Goal: Transaction & Acquisition: Purchase product/service

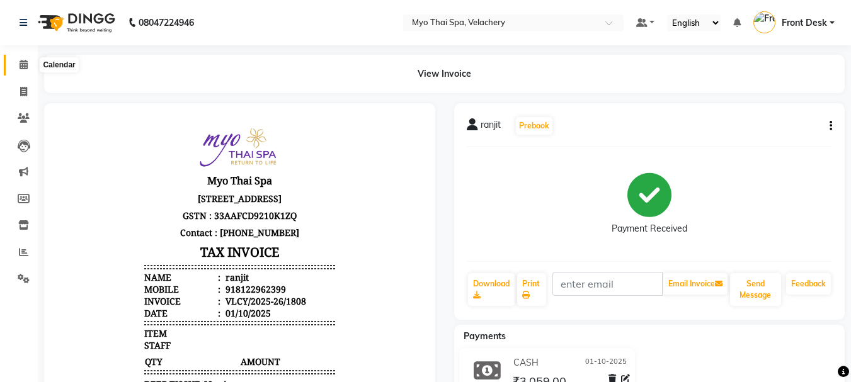
click at [18, 63] on span at bounding box center [24, 65] width 22 height 14
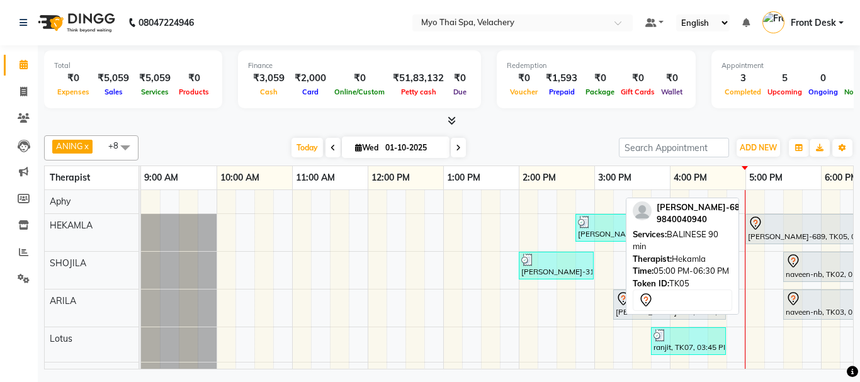
click at [763, 235] on div "[PERSON_NAME]-689, TK05, 05:00 PM-06:30 PM, BALINESE 90 min" at bounding box center [802, 229] width 110 height 26
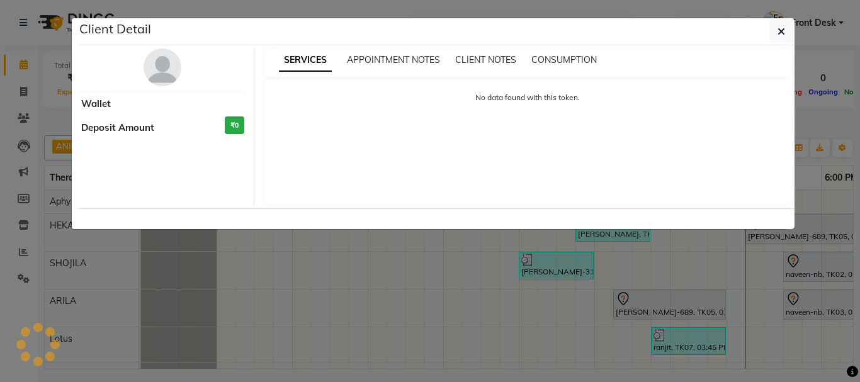
select select "7"
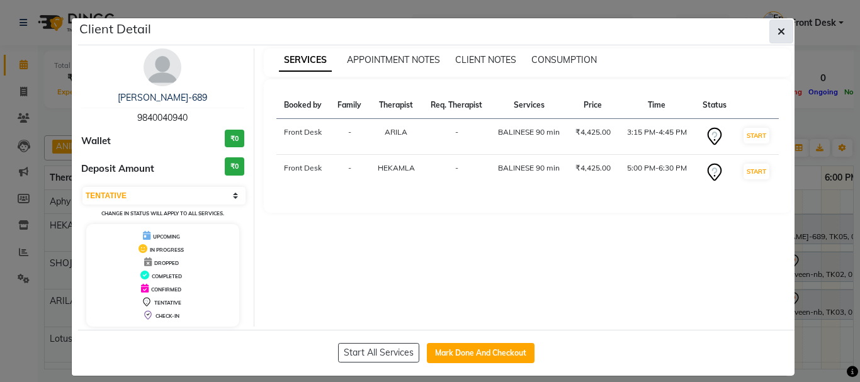
click at [778, 37] on span "button" at bounding box center [782, 31] width 8 height 13
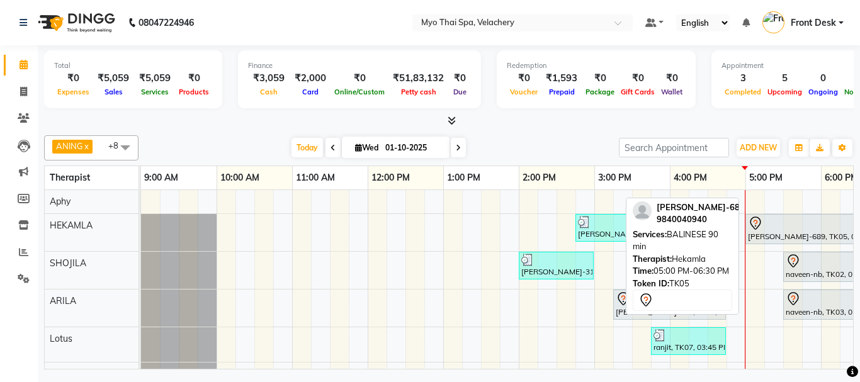
click at [775, 231] on div "[PERSON_NAME]-689, TK05, 05:00 PM-06:30 PM, BALINESE 90 min" at bounding box center [802, 229] width 110 height 26
select select "7"
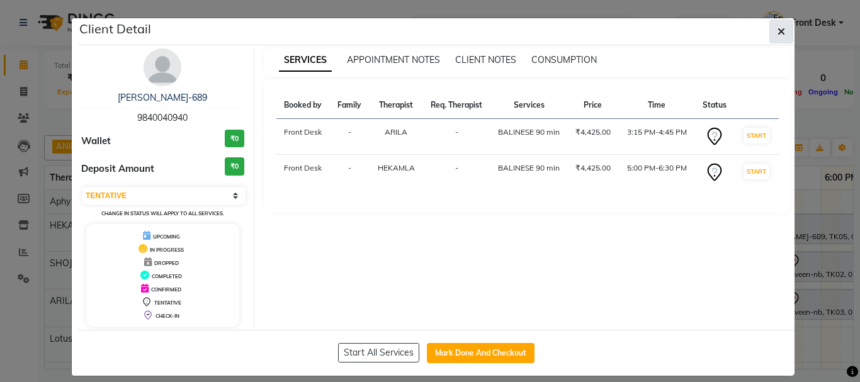
click at [778, 33] on icon "button" at bounding box center [782, 31] width 8 height 10
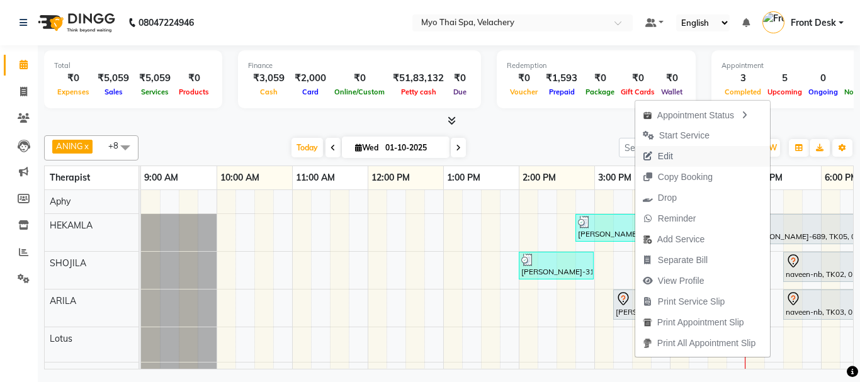
click at [678, 156] on button "Edit" at bounding box center [702, 156] width 135 height 21
select select "tentative"
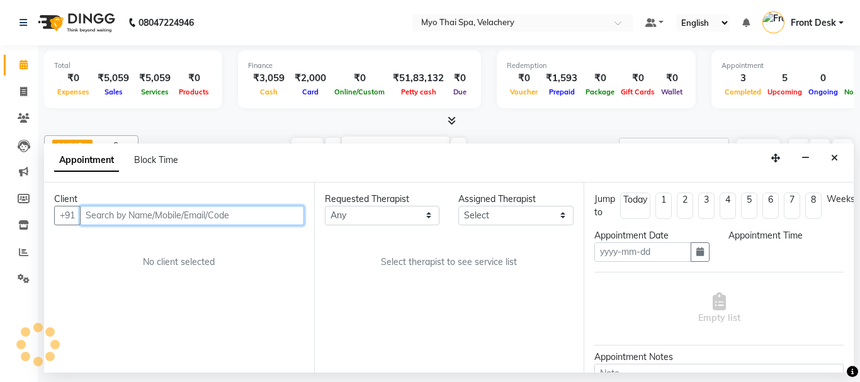
type input "01-10-2025"
select select "915"
select select "37459"
select select "1231"
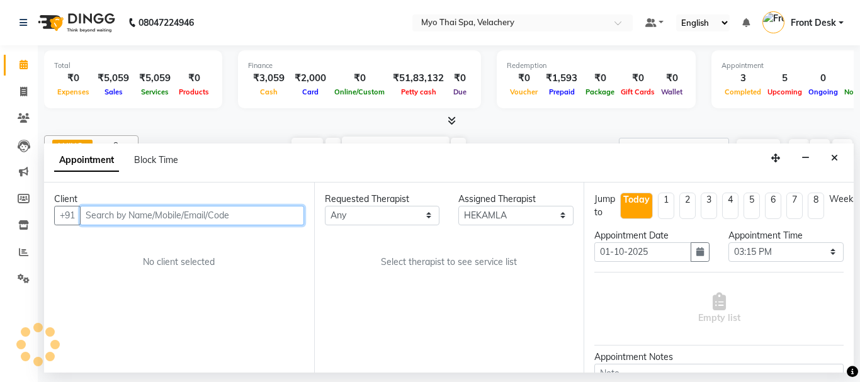
select select "1231"
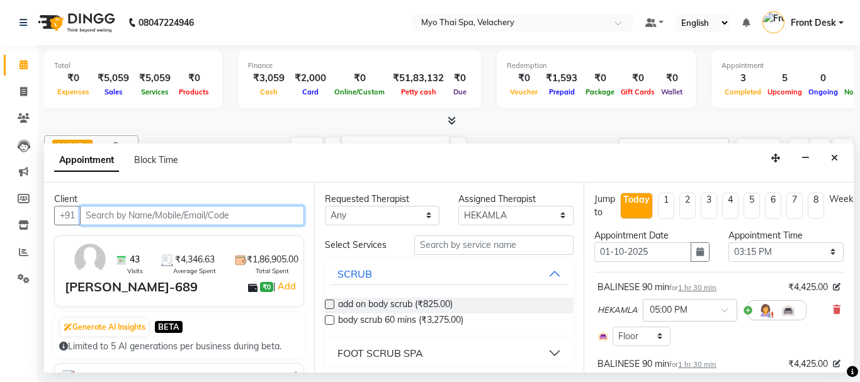
scroll to position [63, 0]
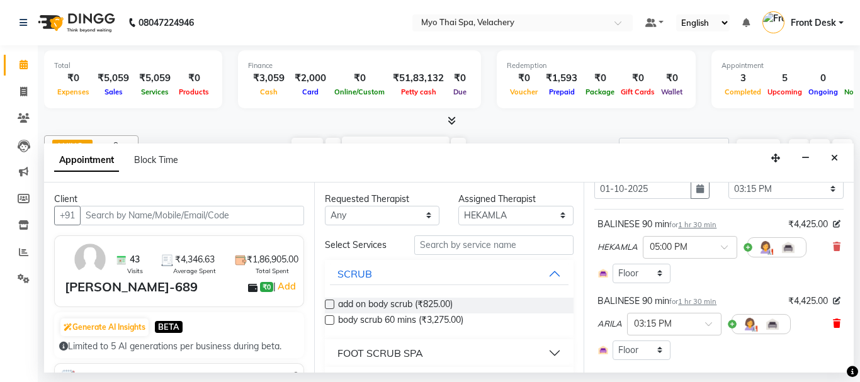
click at [833, 322] on icon at bounding box center [837, 323] width 8 height 9
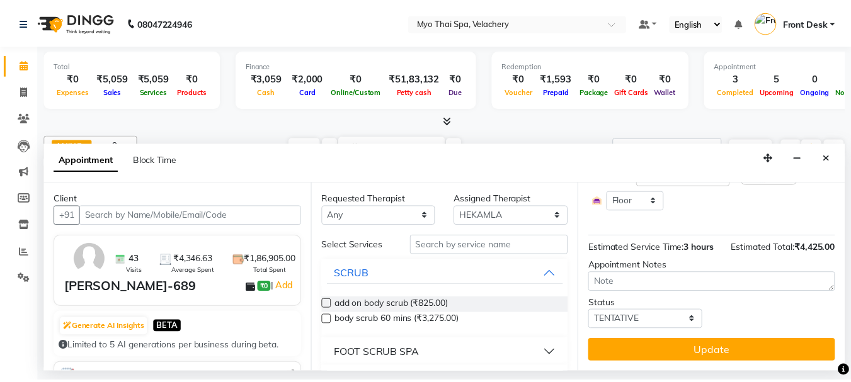
scroll to position [158, 0]
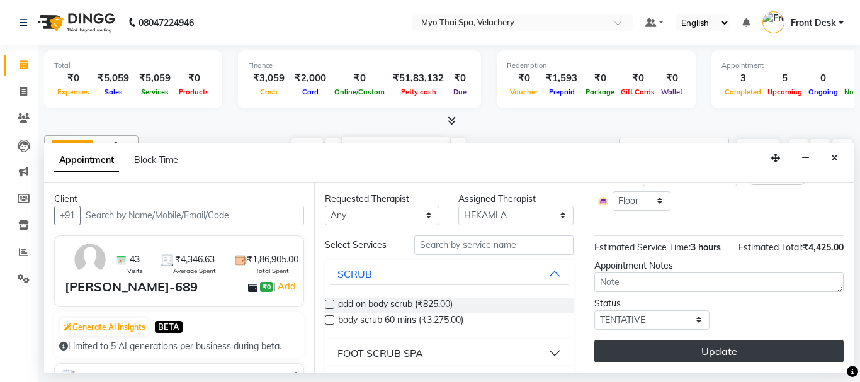
click at [693, 345] on button "Update" at bounding box center [719, 351] width 249 height 23
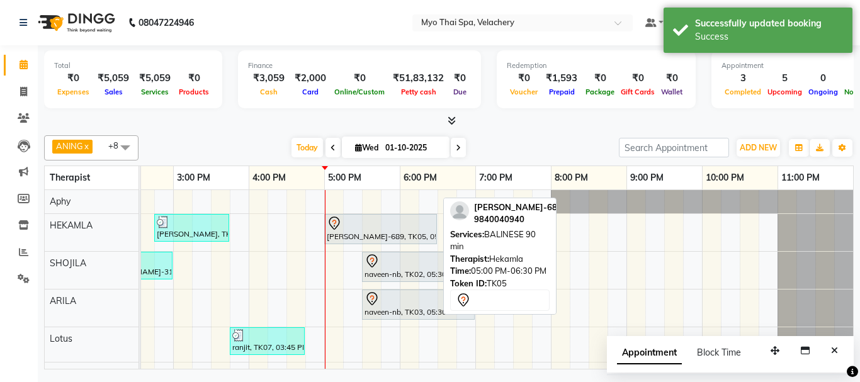
click at [411, 227] on div at bounding box center [381, 223] width 108 height 15
select select "7"
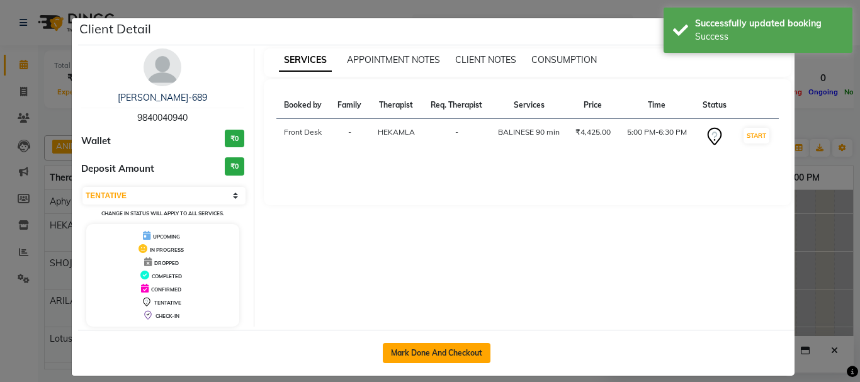
click at [421, 351] on button "Mark Done And Checkout" at bounding box center [437, 353] width 108 height 20
select select "service"
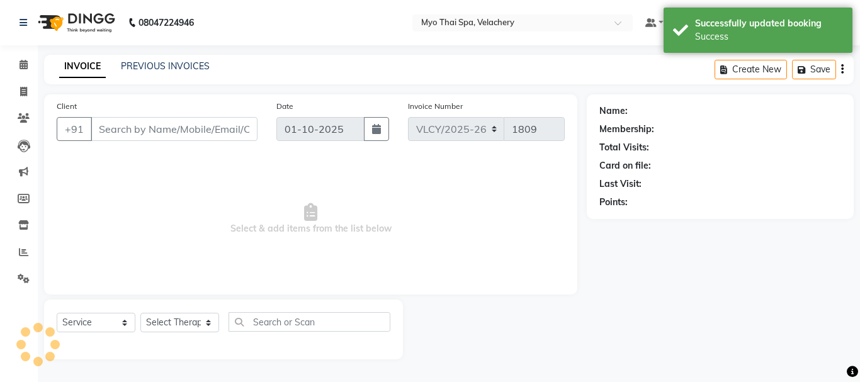
type input "9840040940"
select select "37459"
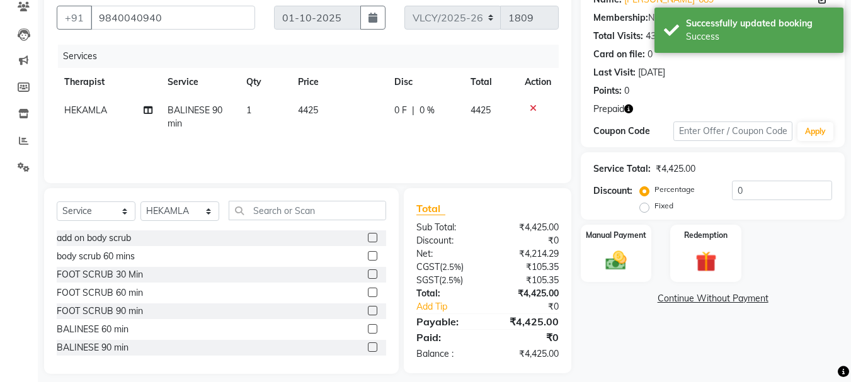
scroll to position [122, 0]
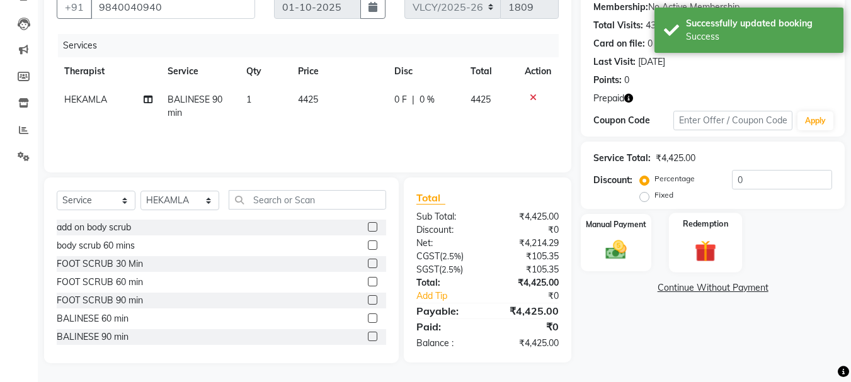
click at [699, 242] on img at bounding box center [705, 250] width 35 height 27
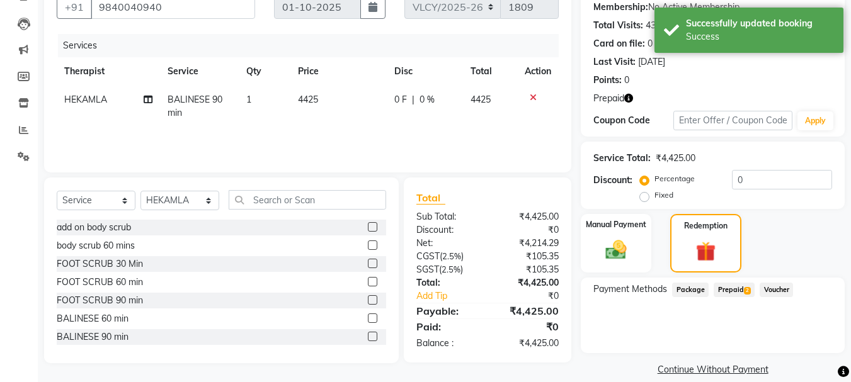
click at [731, 288] on span "Prepaid 2" at bounding box center [734, 290] width 41 height 14
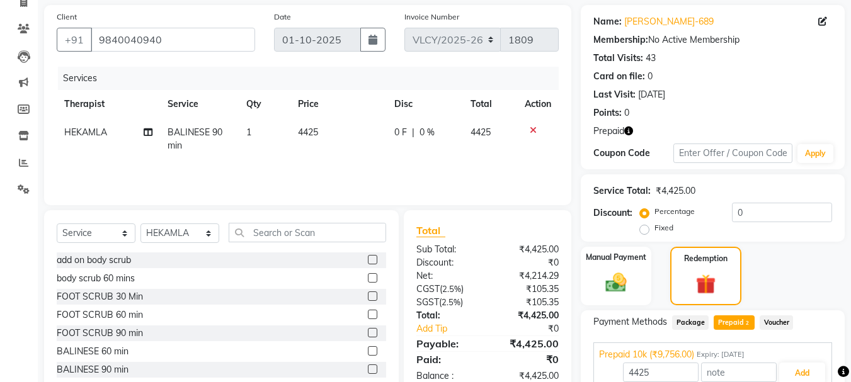
scroll to position [178, 0]
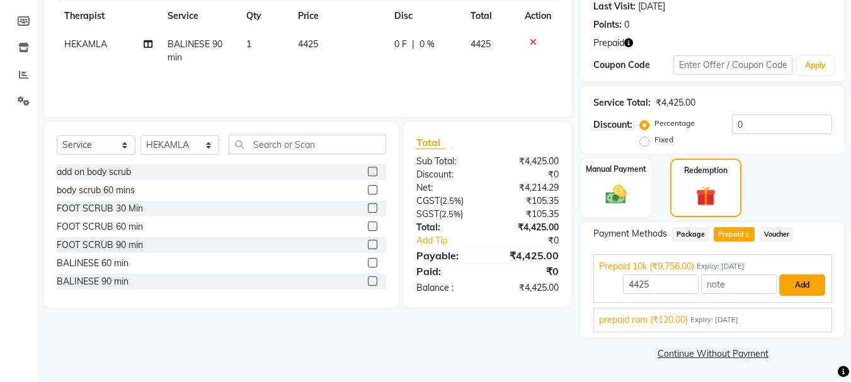
click at [808, 285] on button "Add" at bounding box center [802, 285] width 46 height 21
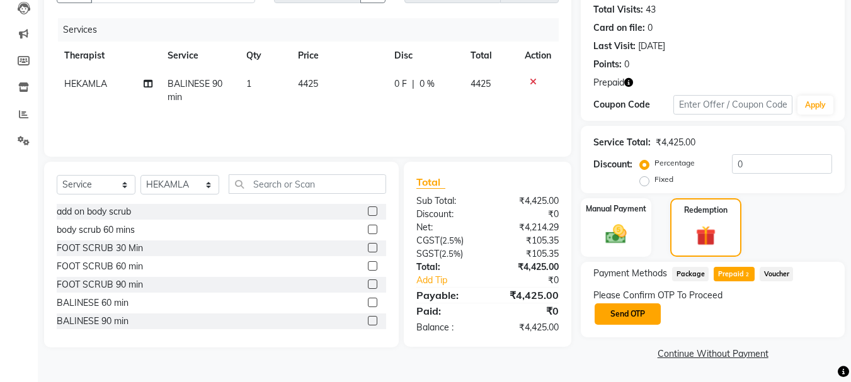
click at [621, 309] on button "Send OTP" at bounding box center [628, 314] width 66 height 21
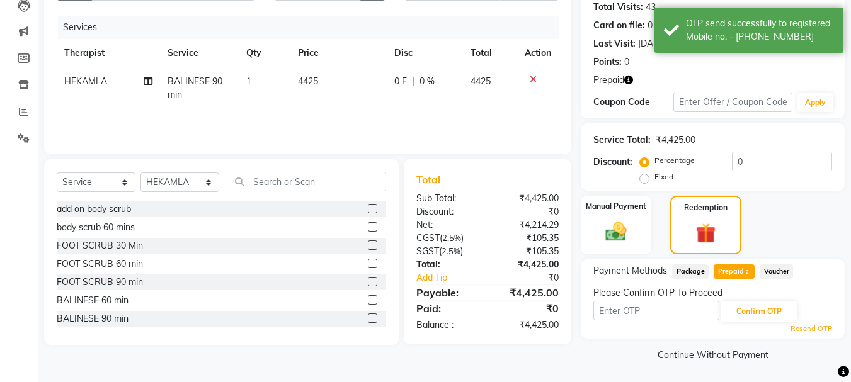
scroll to position [142, 0]
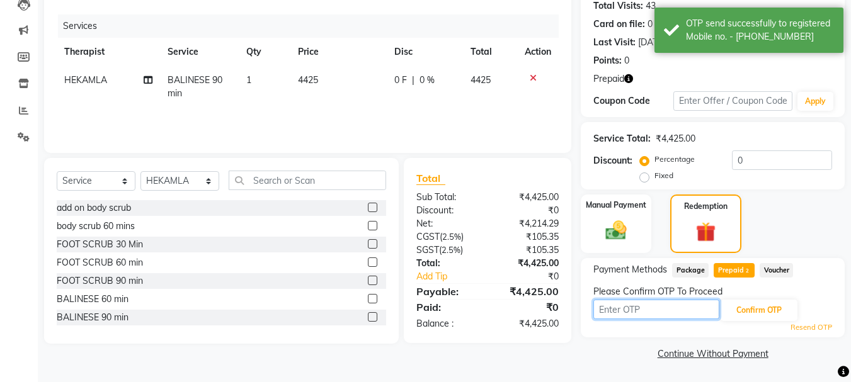
click at [652, 309] on input "text" at bounding box center [656, 310] width 126 height 20
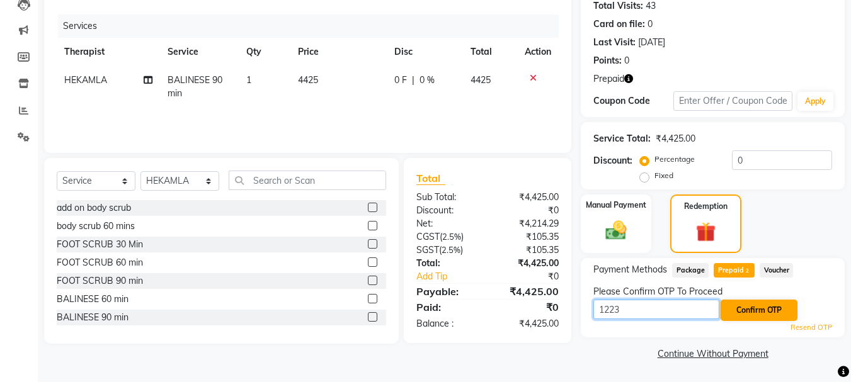
type input "1223"
click at [773, 308] on button "Confirm OTP" at bounding box center [759, 310] width 77 height 21
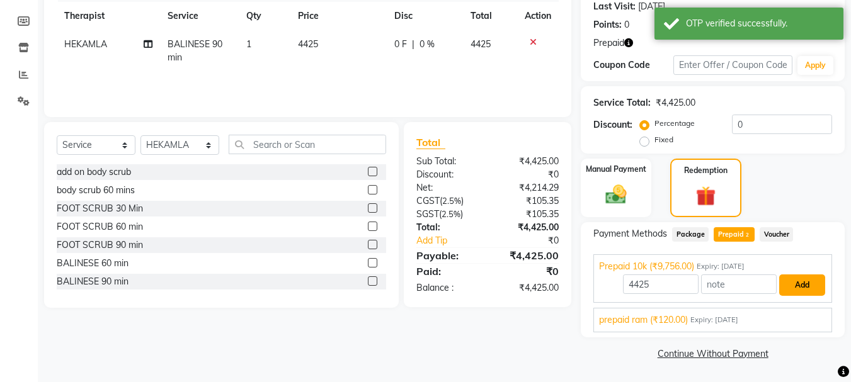
click at [806, 285] on button "Add" at bounding box center [802, 285] width 46 height 21
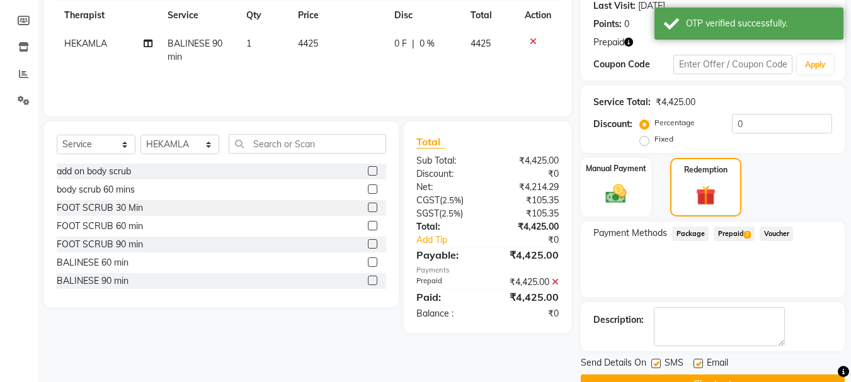
scroll to position [209, 0]
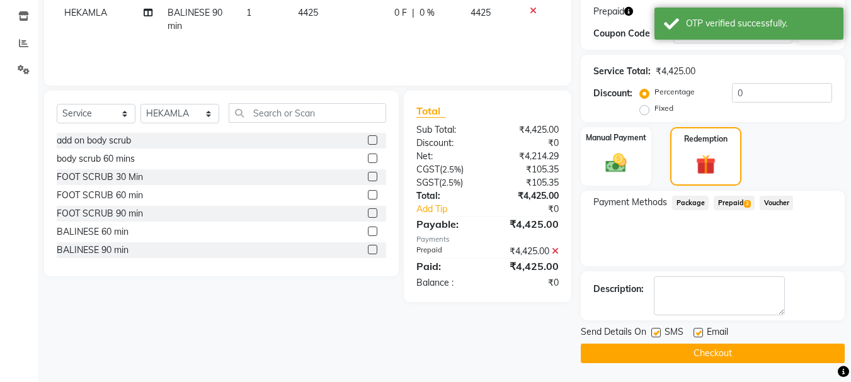
click at [690, 357] on button "Checkout" at bounding box center [713, 354] width 264 height 20
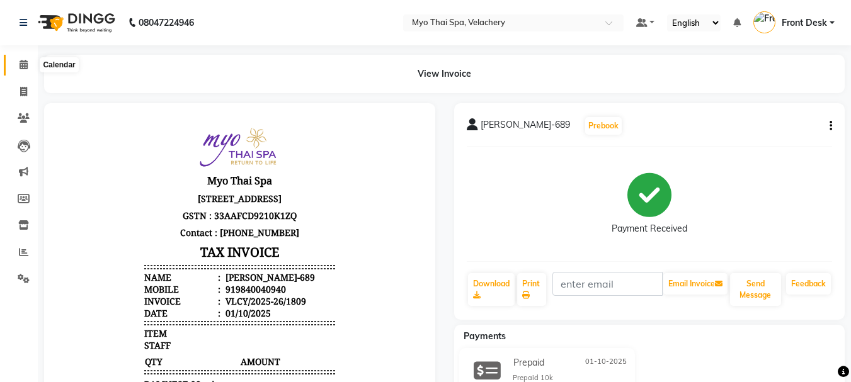
click at [17, 64] on span at bounding box center [24, 65] width 22 height 14
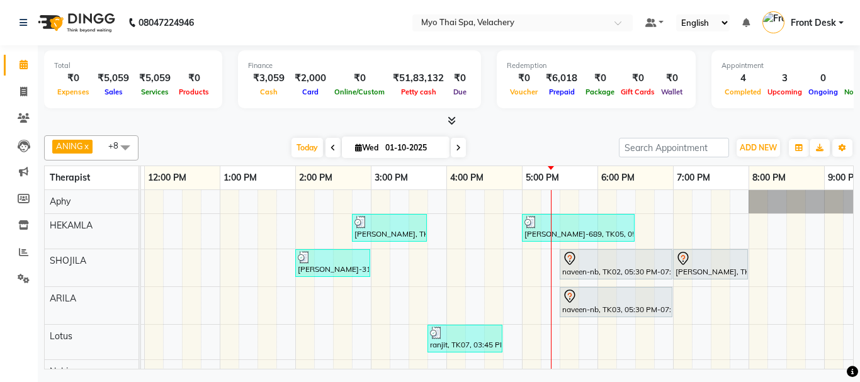
scroll to position [96, 0]
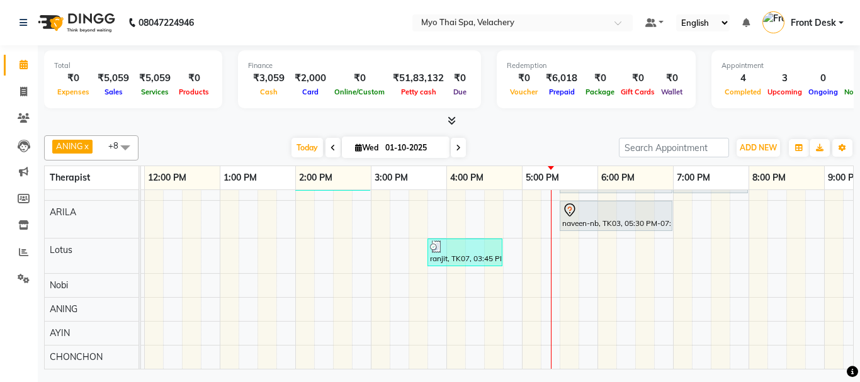
click at [584, 317] on div "[PERSON_NAME], TK06, 02:45 PM-03:45 PM, SWEDISH 60 min [PERSON_NAME]-689, TK05,…" at bounding box center [484, 236] width 1134 height 265
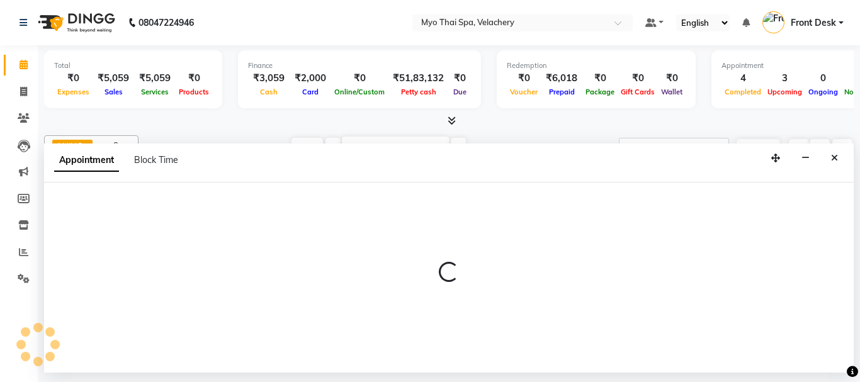
select select "84844"
select select "1065"
select select "tentative"
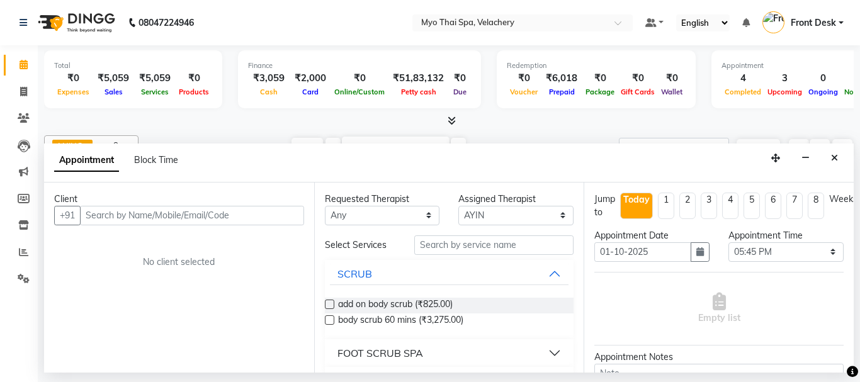
click at [106, 219] on input "text" at bounding box center [192, 216] width 224 height 20
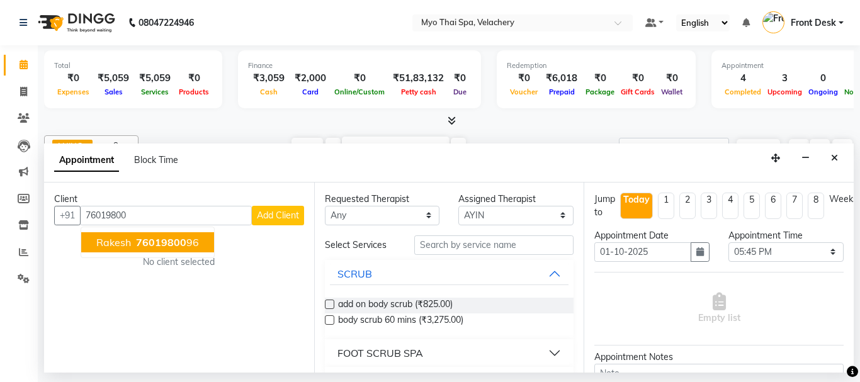
click at [169, 246] on span "76019800" at bounding box center [161, 242] width 50 height 13
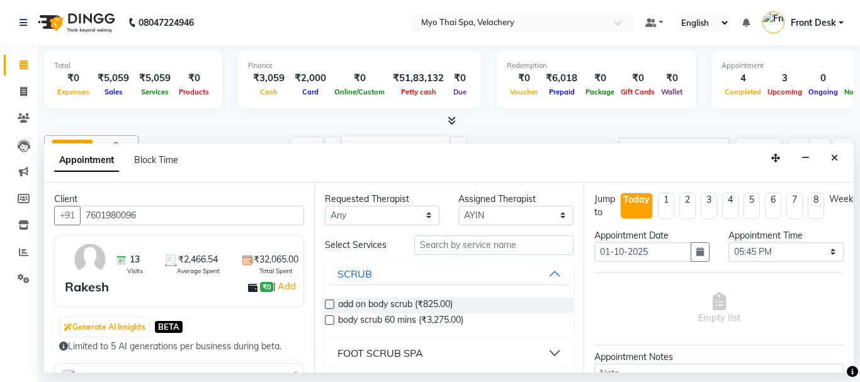
type input "7601980096"
click at [424, 243] on input "text" at bounding box center [494, 246] width 160 height 20
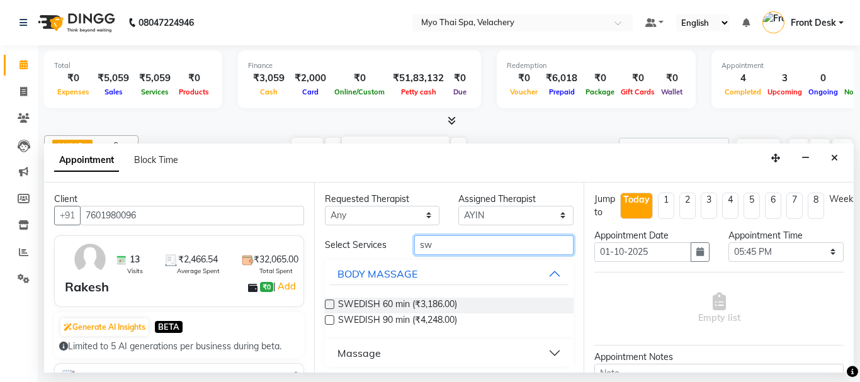
type input "sw"
click at [326, 304] on label at bounding box center [329, 304] width 9 height 9
click at [326, 304] on input "checkbox" at bounding box center [329, 306] width 8 height 8
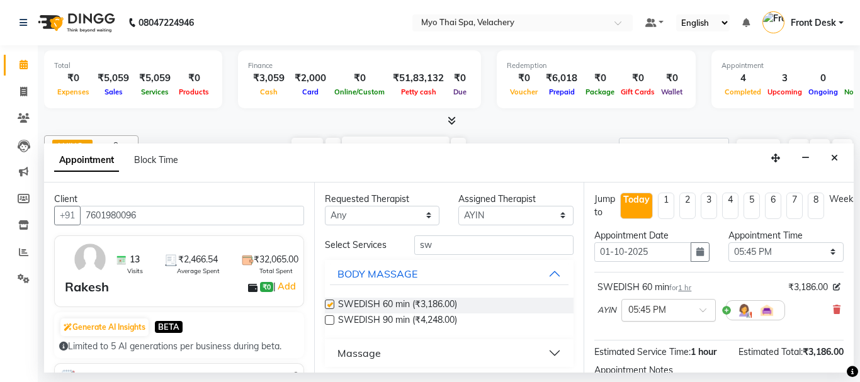
checkbox input "false"
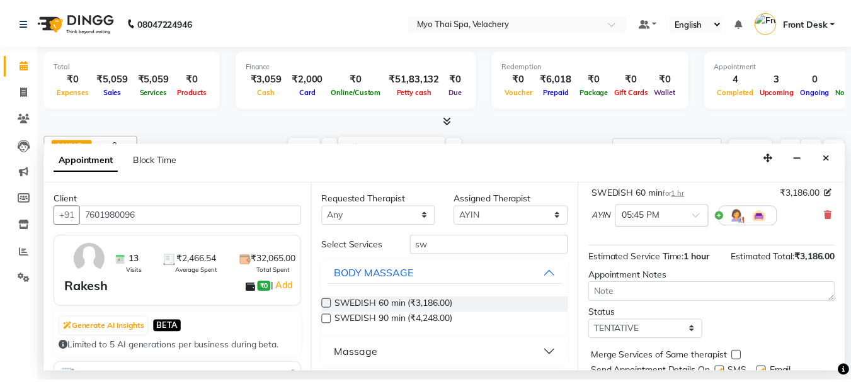
scroll to position [151, 0]
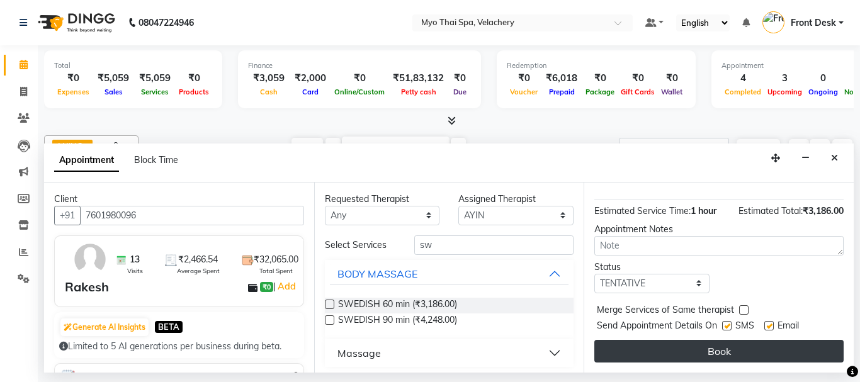
click at [657, 347] on button "Book" at bounding box center [719, 351] width 249 height 23
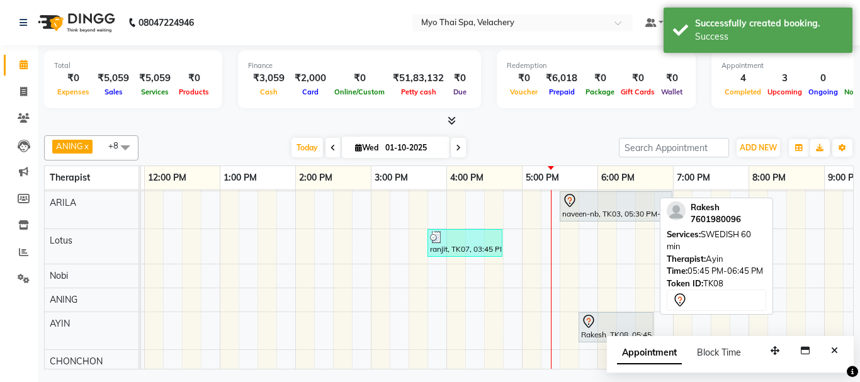
click at [607, 320] on div at bounding box center [616, 321] width 70 height 15
select select "7"
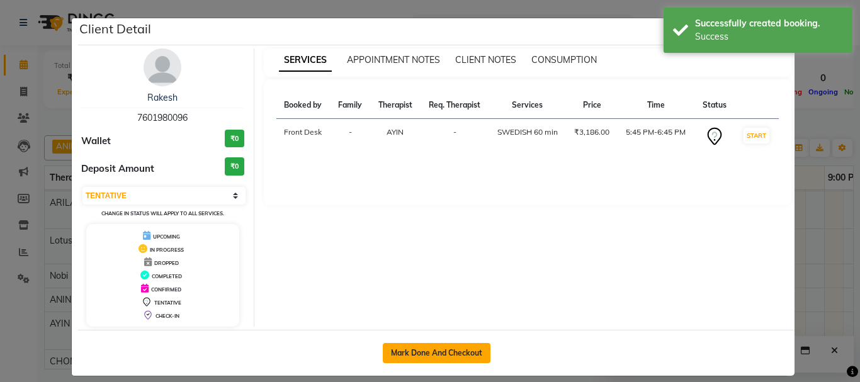
click at [438, 348] on button "Mark Done And Checkout" at bounding box center [437, 353] width 108 height 20
select select "service"
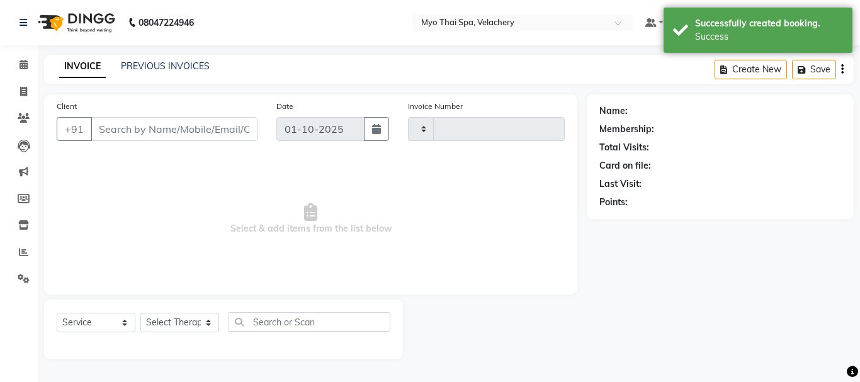
type input "1810"
select select "3"
select select "5554"
type input "7601980096"
select select "84844"
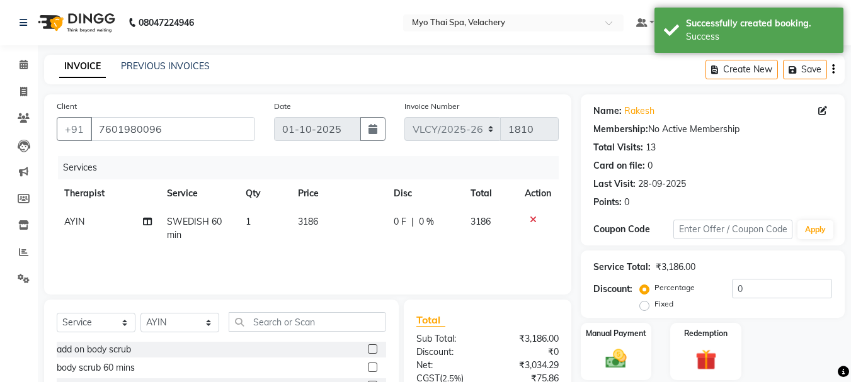
click at [428, 225] on span "0 %" at bounding box center [426, 221] width 15 height 13
select select "84844"
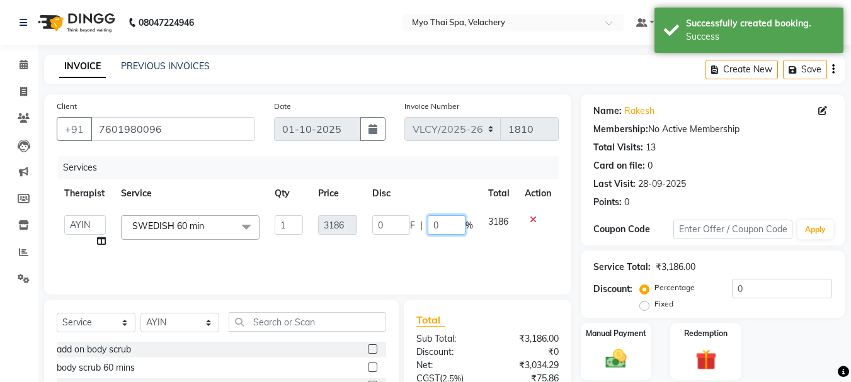
click at [450, 223] on input "0" at bounding box center [447, 225] width 38 height 20
type input "20"
click at [446, 261] on div "Services Therapist Service Qty Price Disc Total Action ANING Aphy ARILA AYIN CH…" at bounding box center [308, 219] width 502 height 126
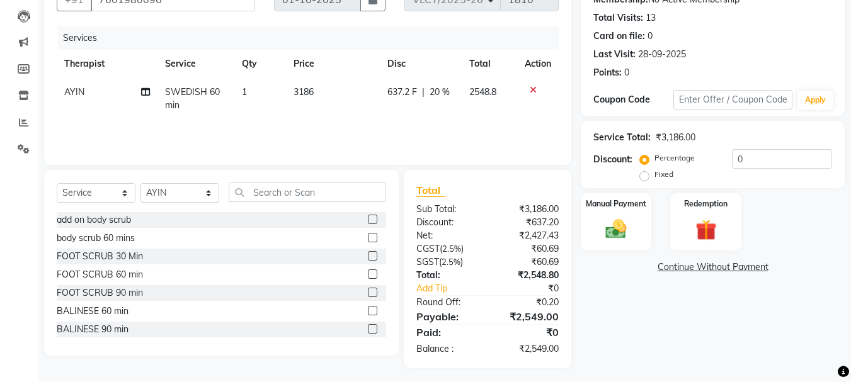
scroll to position [135, 0]
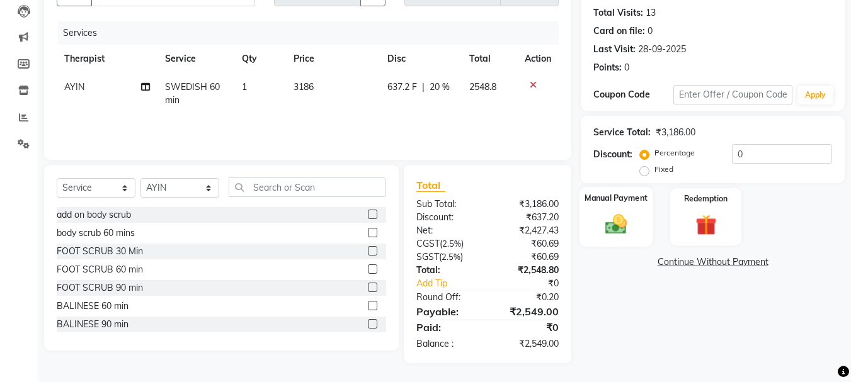
click at [618, 225] on img at bounding box center [615, 224] width 35 height 25
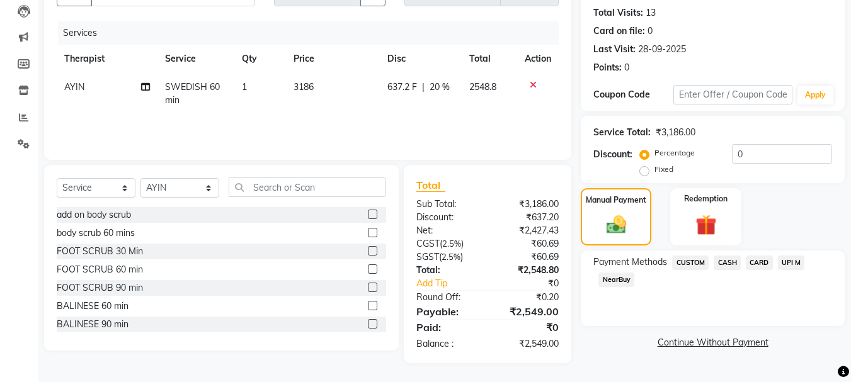
click at [792, 265] on span "UPI M" at bounding box center [791, 263] width 27 height 14
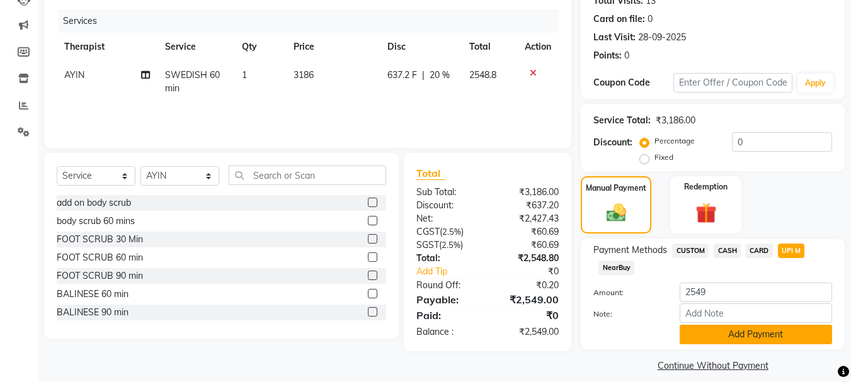
scroll to position [159, 0]
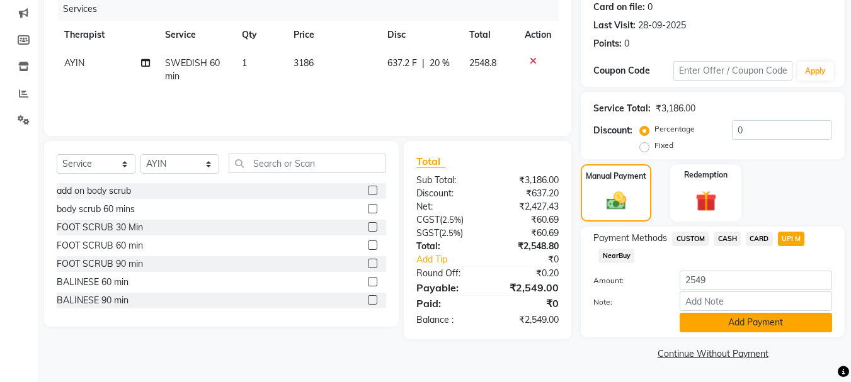
click at [731, 325] on button "Add Payment" at bounding box center [756, 323] width 152 height 20
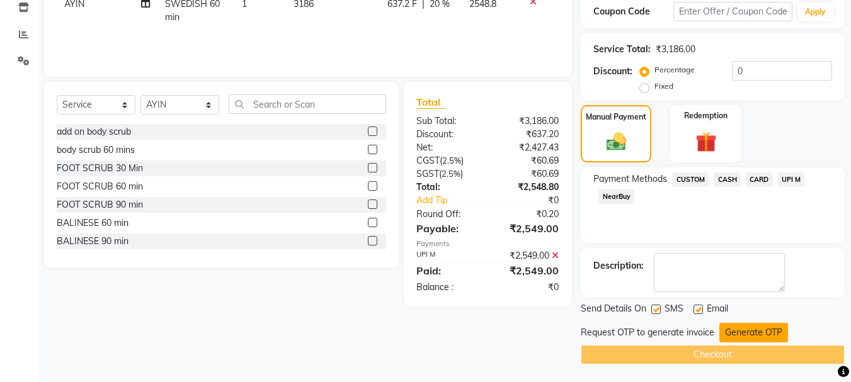
scroll to position [219, 0]
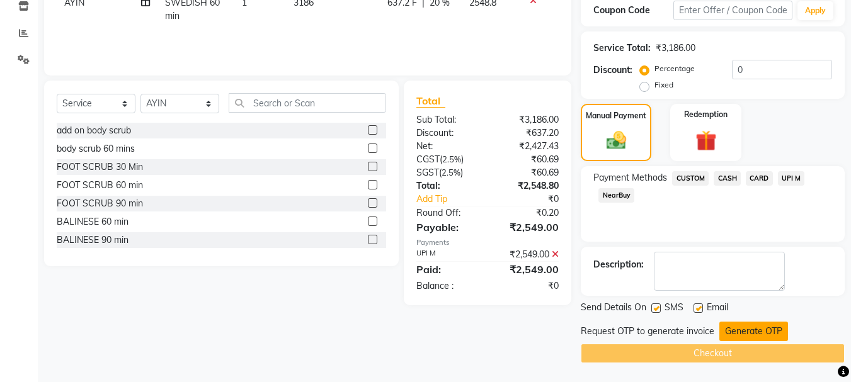
click at [742, 331] on button "Generate OTP" at bounding box center [753, 332] width 69 height 20
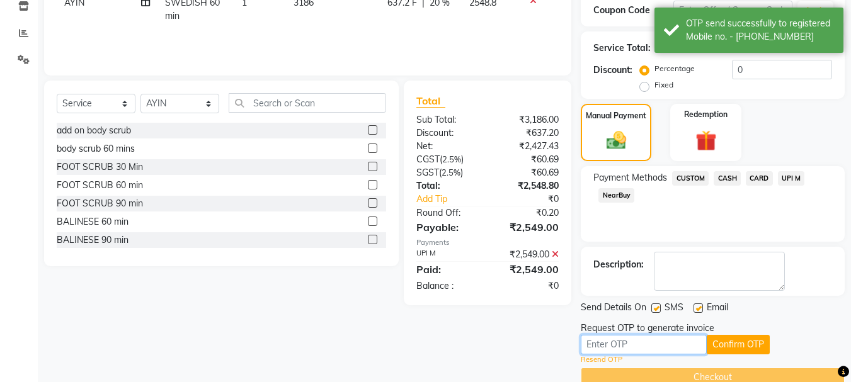
click at [609, 346] on input "text" at bounding box center [644, 345] width 126 height 20
click at [590, 342] on input "text" at bounding box center [644, 345] width 126 height 20
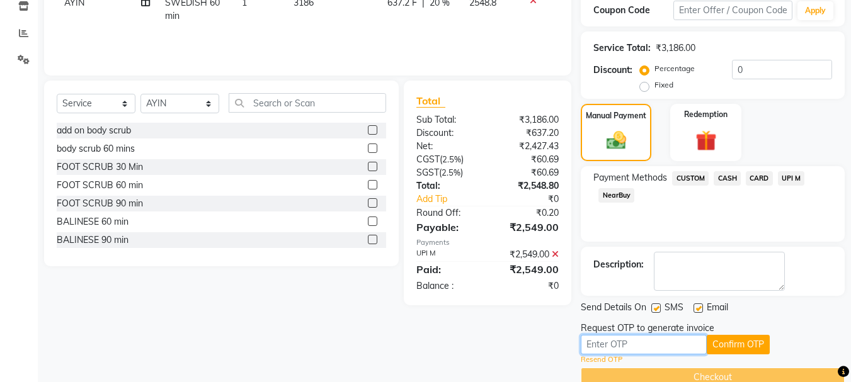
click at [593, 345] on input "text" at bounding box center [644, 345] width 126 height 20
click at [603, 344] on input "text" at bounding box center [644, 345] width 126 height 20
type input "2554"
click at [738, 346] on button "Confirm OTP" at bounding box center [738, 345] width 63 height 20
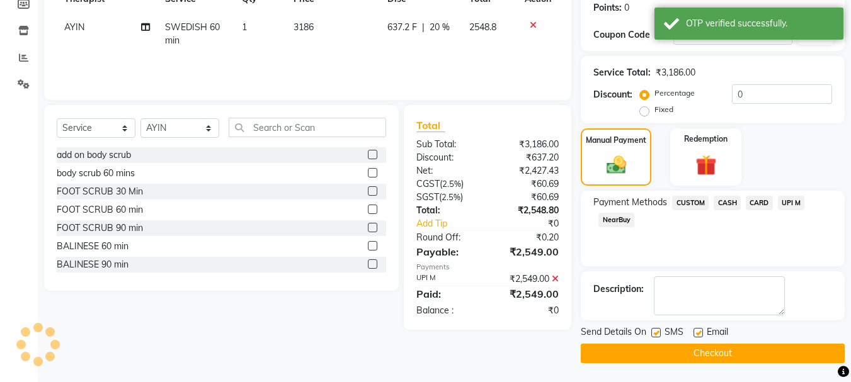
scroll to position [195, 0]
click at [702, 348] on button "Checkout" at bounding box center [713, 354] width 264 height 20
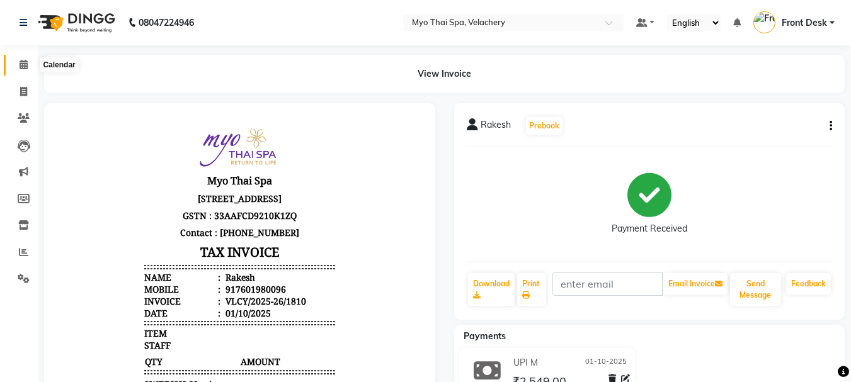
click at [30, 68] on span at bounding box center [24, 65] width 22 height 14
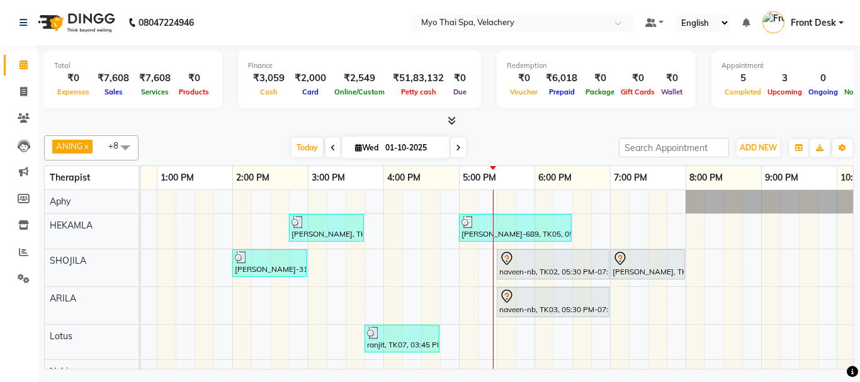
scroll to position [107, 0]
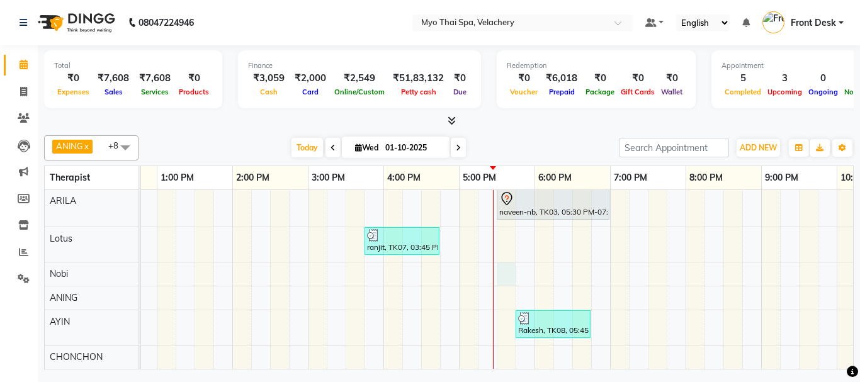
click at [511, 256] on div "[PERSON_NAME], TK06, 02:45 PM-03:45 PM, SWEDISH 60 min [PERSON_NAME]-689, TK05,…" at bounding box center [422, 231] width 1134 height 276
select select "76520"
select select "1050"
select select "tentative"
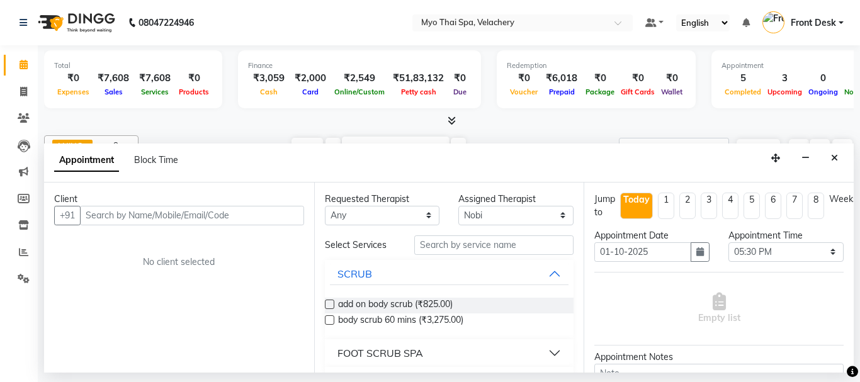
click at [157, 218] on input "text" at bounding box center [192, 216] width 224 height 20
click at [106, 211] on input "text" at bounding box center [192, 216] width 224 height 20
click at [837, 157] on icon "Close" at bounding box center [834, 158] width 7 height 9
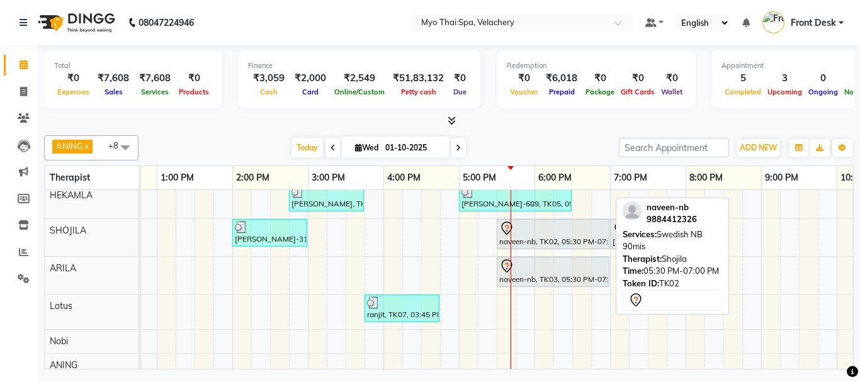
scroll to position [0, 0]
